Goal: Task Accomplishment & Management: Manage account settings

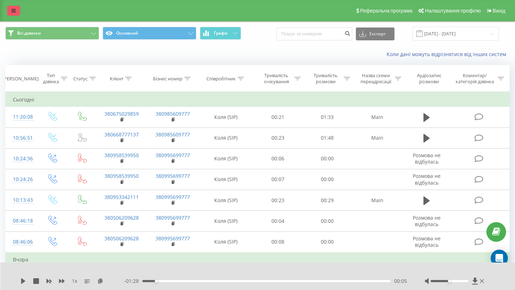
click at [16, 11] on link at bounding box center [13, 11] width 13 height 10
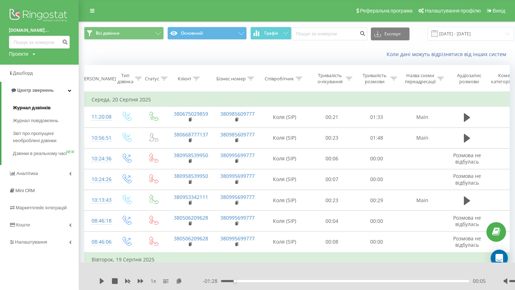
click at [29, 105] on span "Журнал дзвінків" at bounding box center [32, 107] width 38 height 7
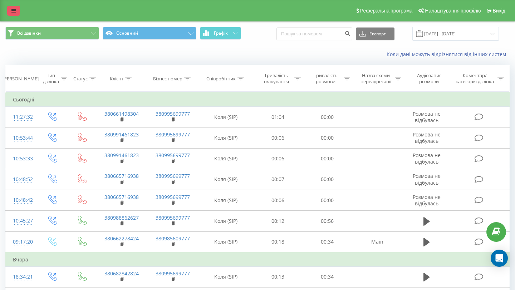
click at [15, 13] on icon at bounding box center [13, 10] width 4 height 5
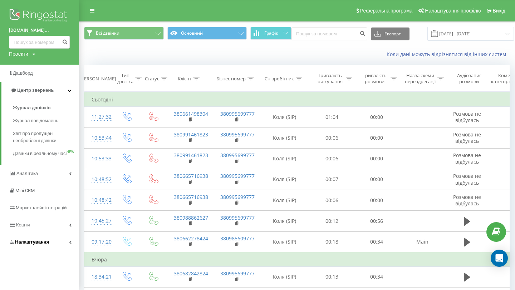
click at [48, 251] on link "Налаштування" at bounding box center [39, 242] width 79 height 17
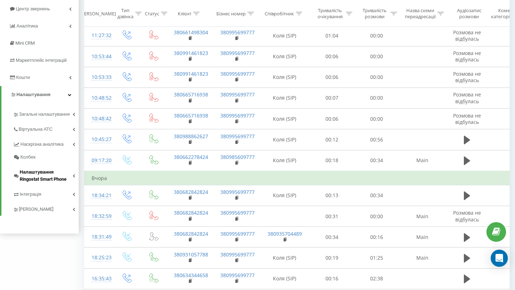
scroll to position [83, 0]
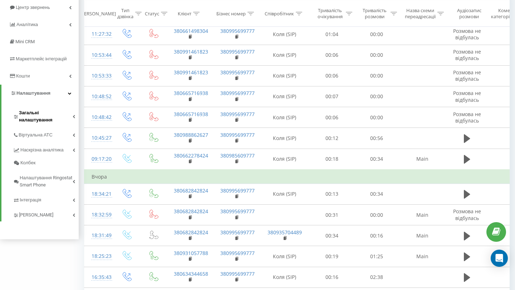
click at [40, 115] on span "Загальні налаштування" at bounding box center [46, 116] width 54 height 14
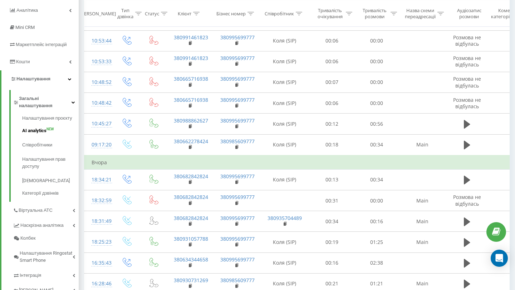
scroll to position [100, 0]
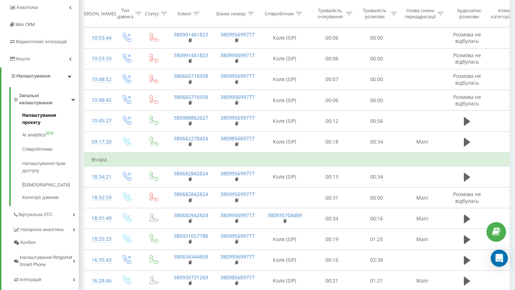
click at [46, 112] on span "Налаштування проєкту" at bounding box center [48, 119] width 53 height 14
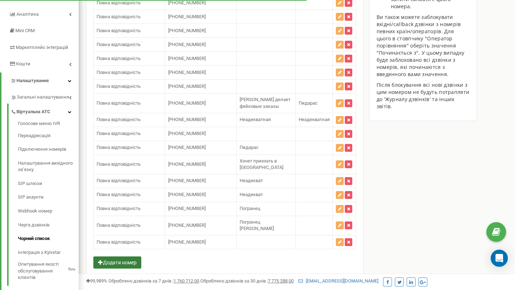
scroll to position [88, 0]
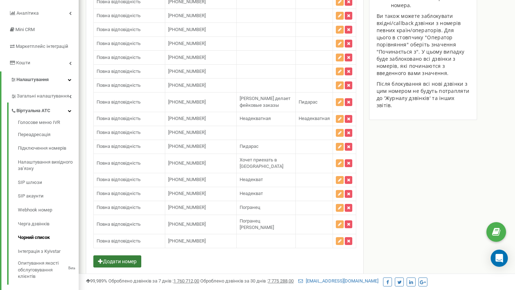
click at [122, 256] on button "Додати номер" at bounding box center [117, 262] width 48 height 12
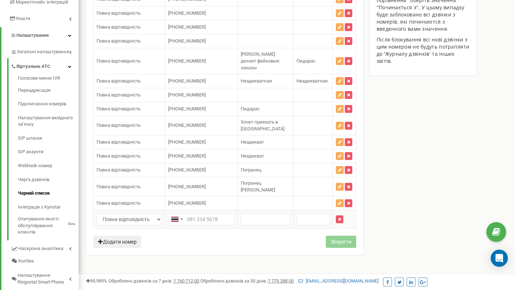
scroll to position [136, 0]
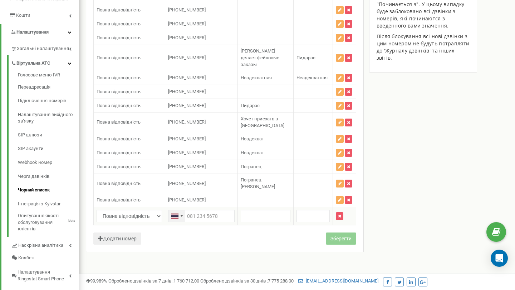
click at [179, 211] on div "Telephone country code" at bounding box center [176, 216] width 16 height 11
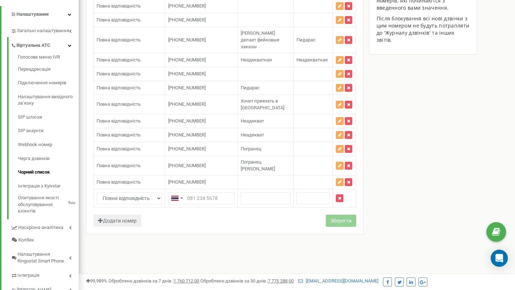
scroll to position [178, 0]
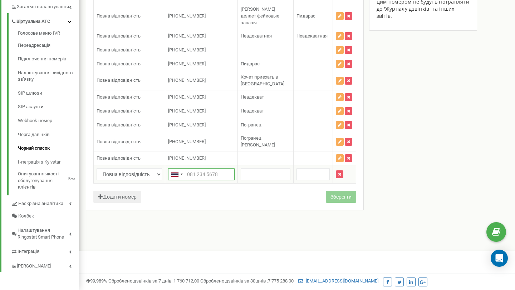
click at [189, 168] on input "text" at bounding box center [201, 174] width 67 height 12
click at [180, 169] on div "Telephone country code" at bounding box center [176, 174] width 16 height 11
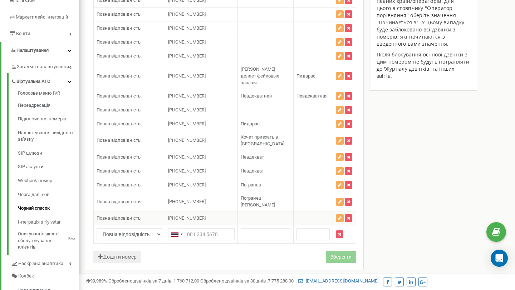
scroll to position [109, 0]
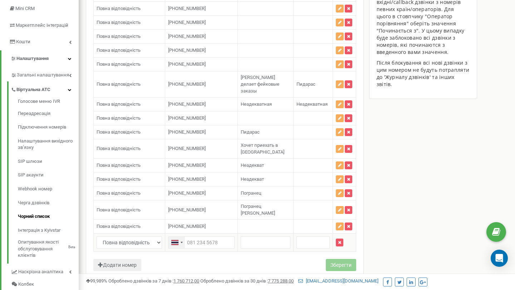
click at [178, 240] on div "Telephone country code" at bounding box center [174, 242] width 7 height 5
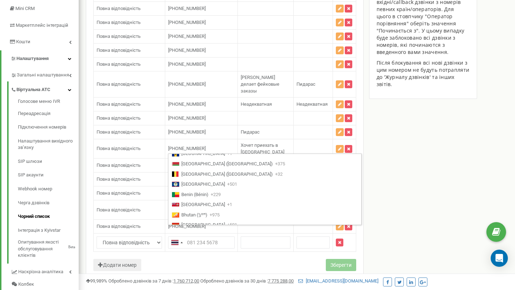
scroll to position [0, 0]
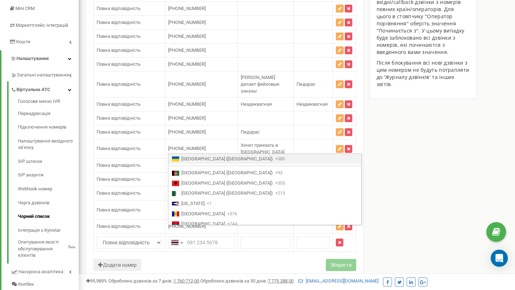
click at [189, 163] on li "Ukraine (Україна) +380" at bounding box center [264, 159] width 193 height 10
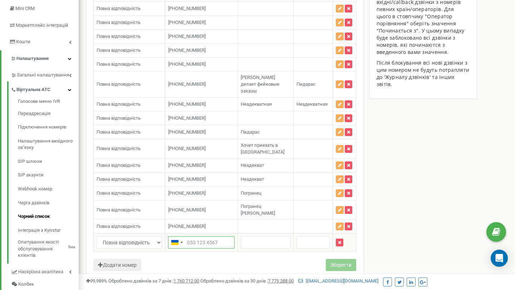
paste input "+380953968942"
type input "+380953968942"
click at [263, 237] on input "text" at bounding box center [266, 243] width 50 height 12
type input "д"
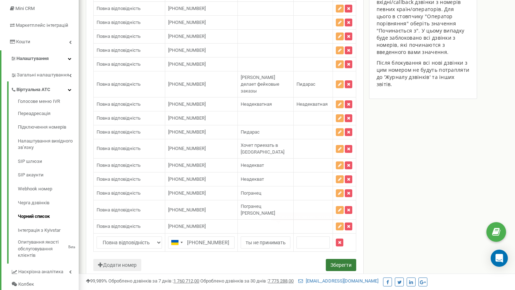
click at [346, 259] on button "Зберегти" at bounding box center [341, 265] width 30 height 12
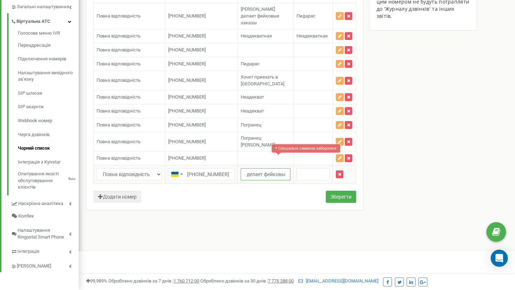
scroll to position [0, 0]
click at [269, 168] on input "Пидарас - делает фейковые заказы, без предоплаты не принимать" at bounding box center [266, 174] width 50 height 12
click at [334, 191] on button "Зберегти" at bounding box center [341, 197] width 30 height 12
click at [252, 168] on input "Пидарас делает фейковые заказы, без предоплаты не принимать" at bounding box center [266, 174] width 50 height 12
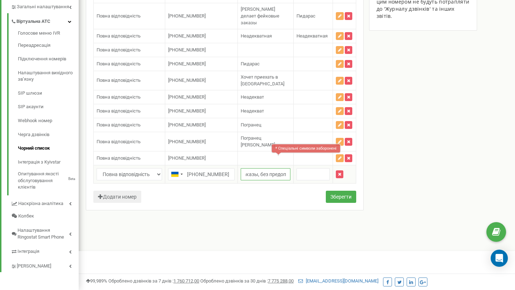
scroll to position [0, 64]
type input "Пидарас делает фейковые заказы без предоплаты не принимать"
click at [343, 191] on button "Зберегти" at bounding box center [341, 197] width 30 height 12
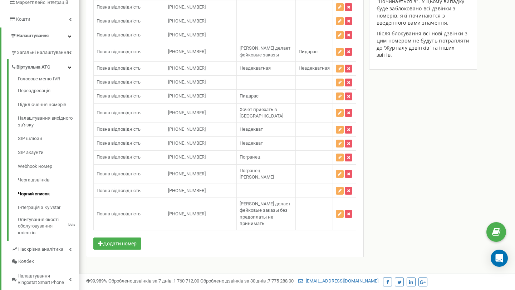
scroll to position [137, 0]
